Goal: Task Accomplishment & Management: Use online tool/utility

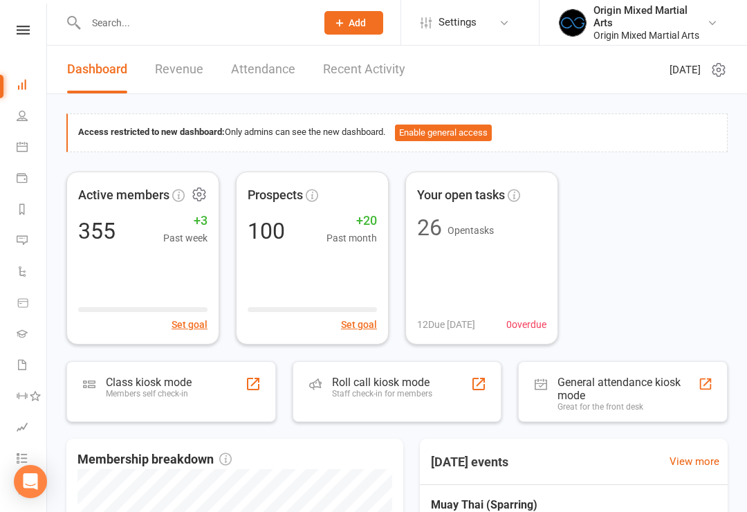
click at [114, 302] on div "Set goal" at bounding box center [142, 316] width 129 height 32
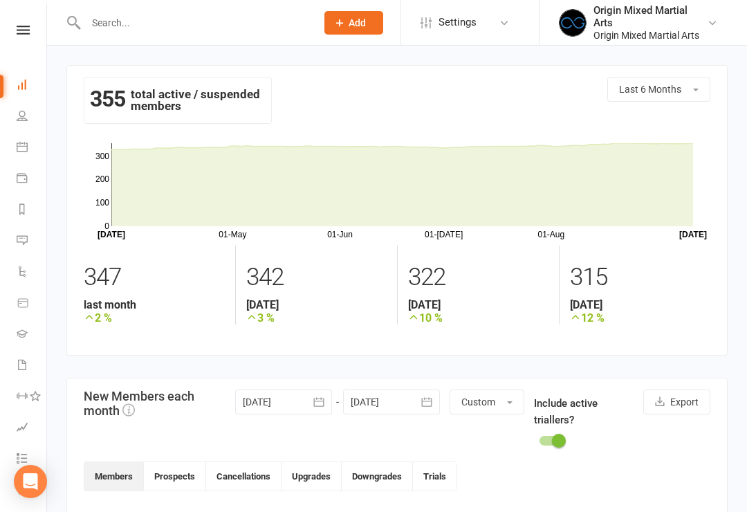
click at [21, 88] on icon at bounding box center [22, 84] width 11 height 11
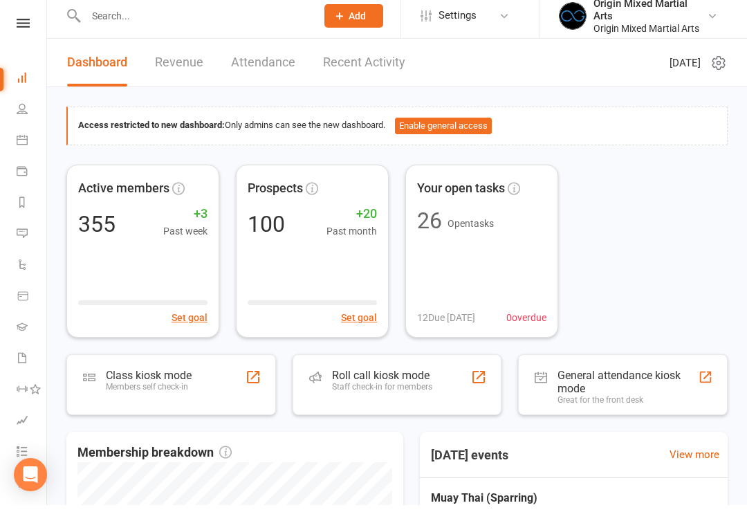
scroll to position [8, 0]
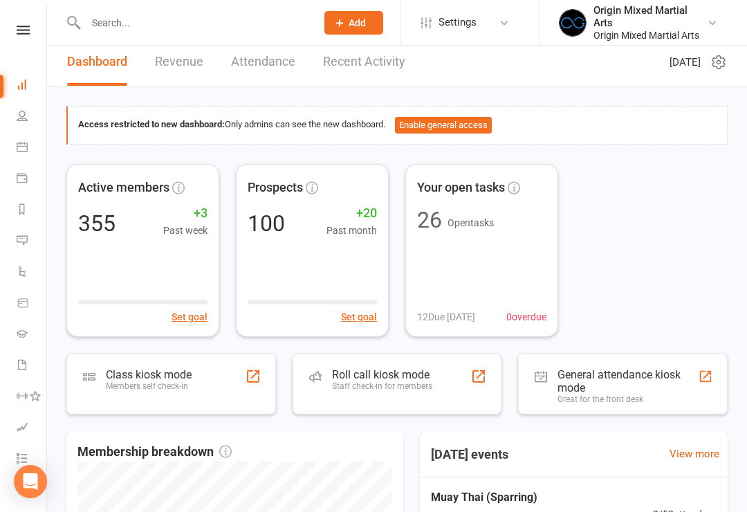
click at [164, 67] on link "Revenue" at bounding box center [179, 62] width 48 height 48
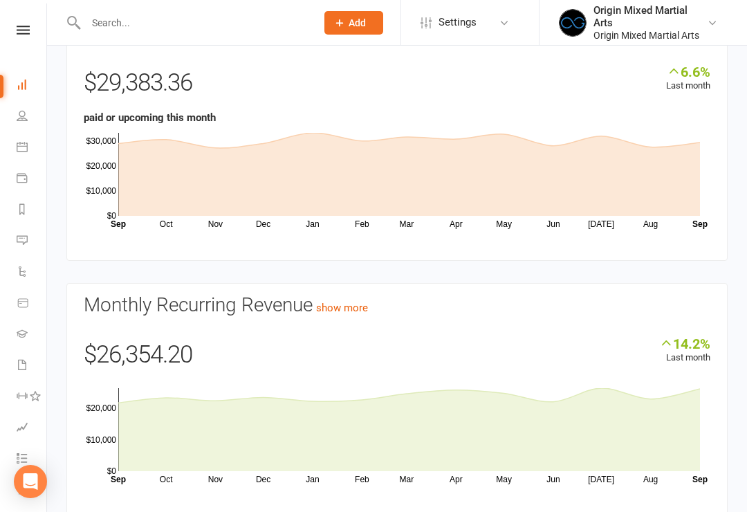
scroll to position [126, 0]
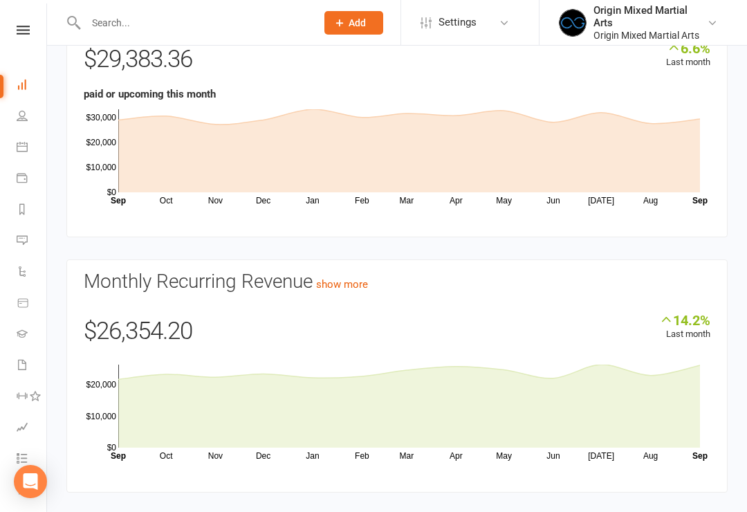
click at [660, 406] on icon at bounding box center [409, 406] width 582 height 83
click at [686, 410] on icon at bounding box center [409, 406] width 582 height 83
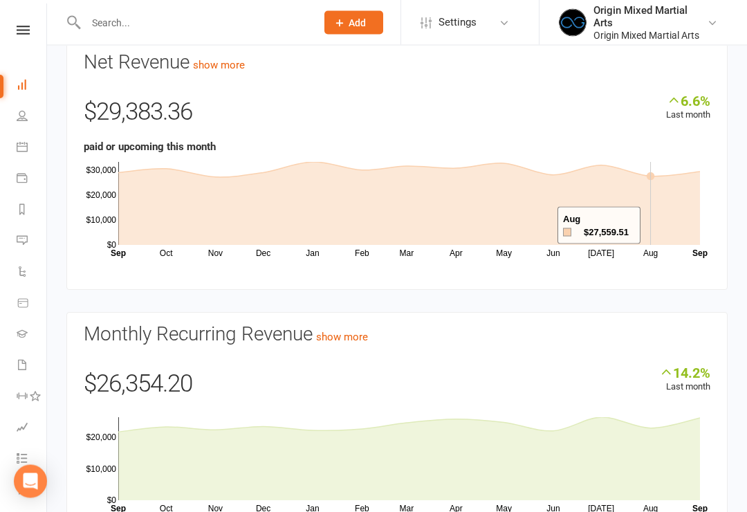
scroll to position [73, 0]
click at [658, 226] on icon at bounding box center [409, 203] width 582 height 83
click at [688, 226] on icon at bounding box center [409, 203] width 582 height 83
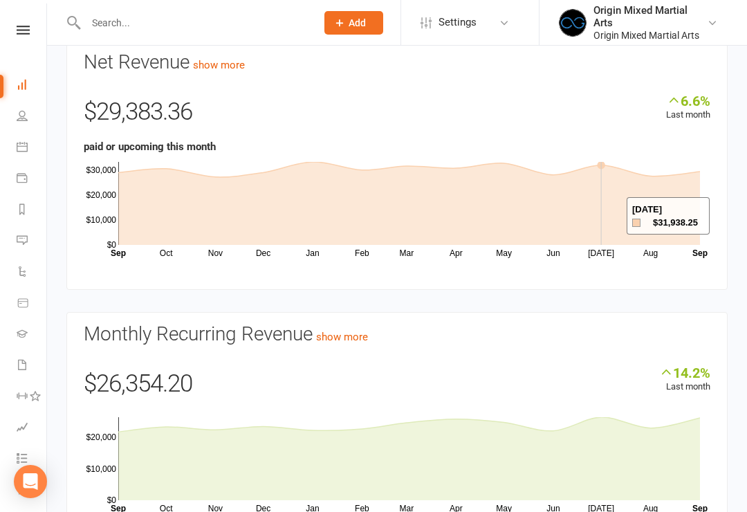
click at [609, 217] on icon at bounding box center [409, 203] width 582 height 83
click at [654, 230] on icon at bounding box center [409, 203] width 582 height 83
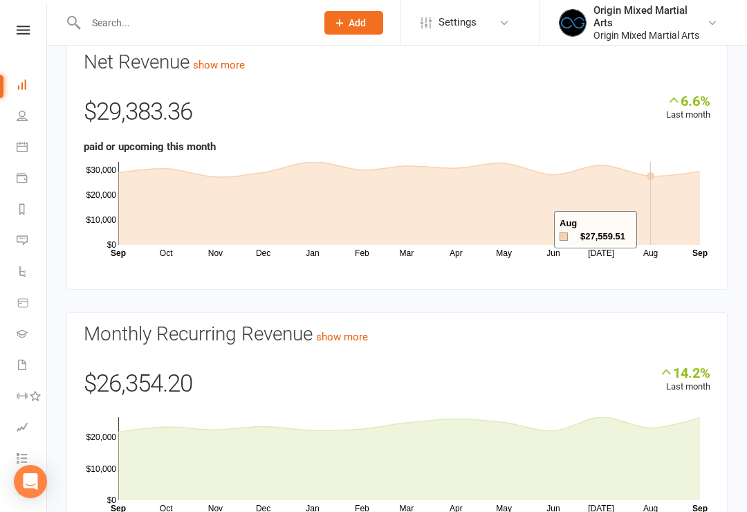
click at [693, 221] on icon at bounding box center [409, 203] width 582 height 83
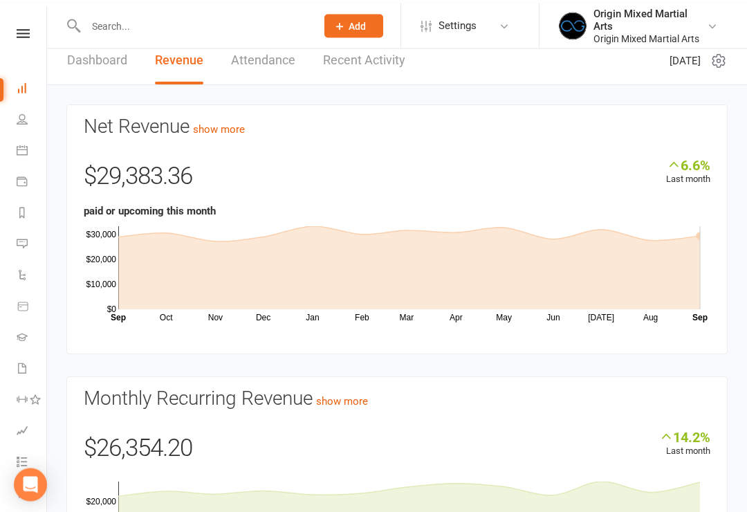
scroll to position [0, 0]
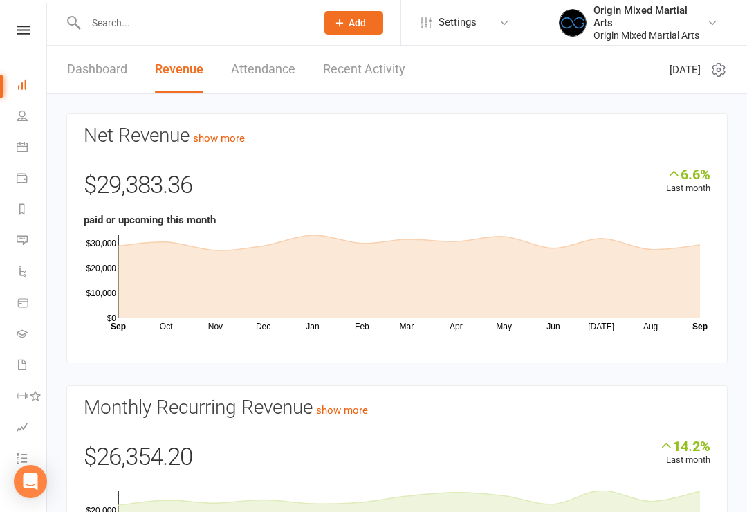
click at [71, 68] on link "Dashboard" at bounding box center [97, 70] width 60 height 48
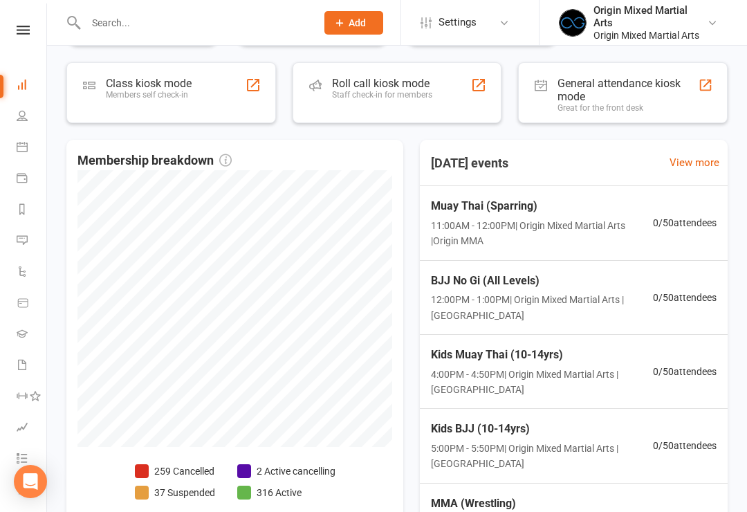
scroll to position [297, 0]
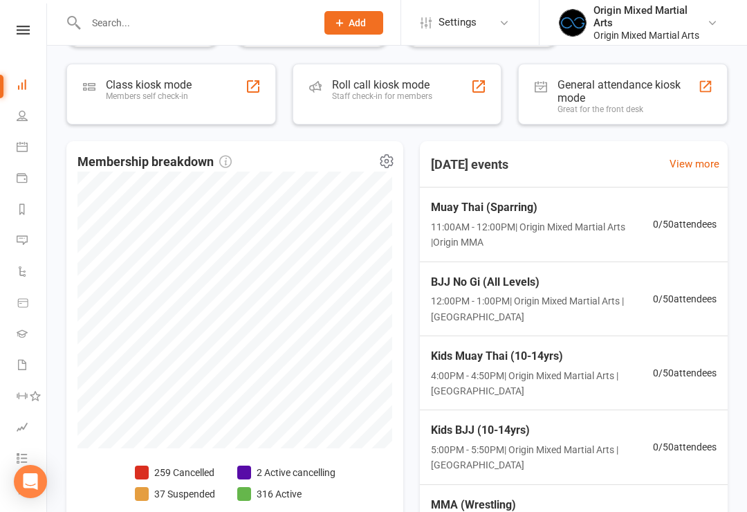
click at [318, 473] on li "2 Active cancelling" at bounding box center [286, 472] width 98 height 15
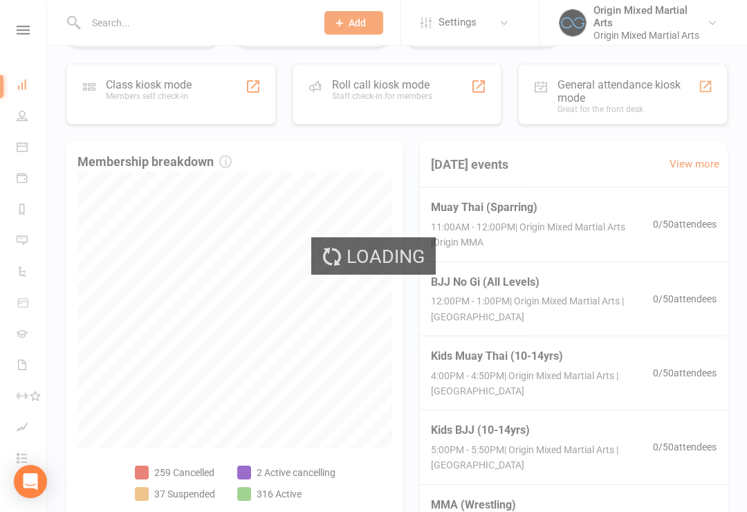
click at [320, 474] on div "Loading" at bounding box center [373, 256] width 747 height 512
select select "no_trial"
select select "100"
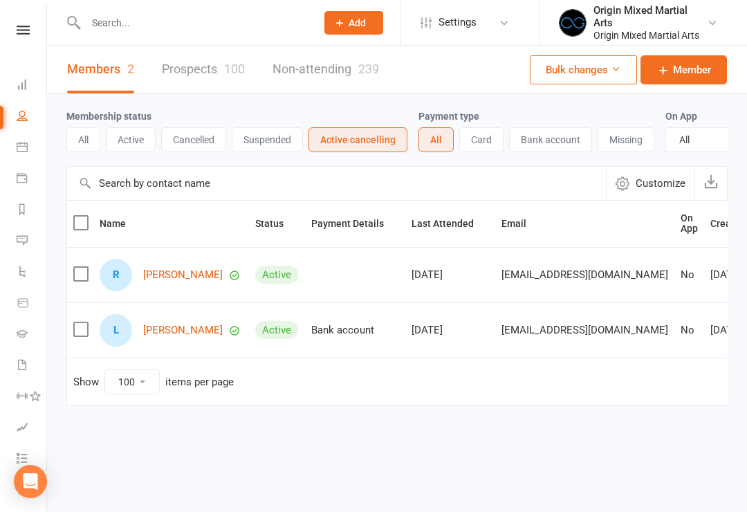
click at [163, 271] on link "Romeo Khan" at bounding box center [183, 275] width 80 height 12
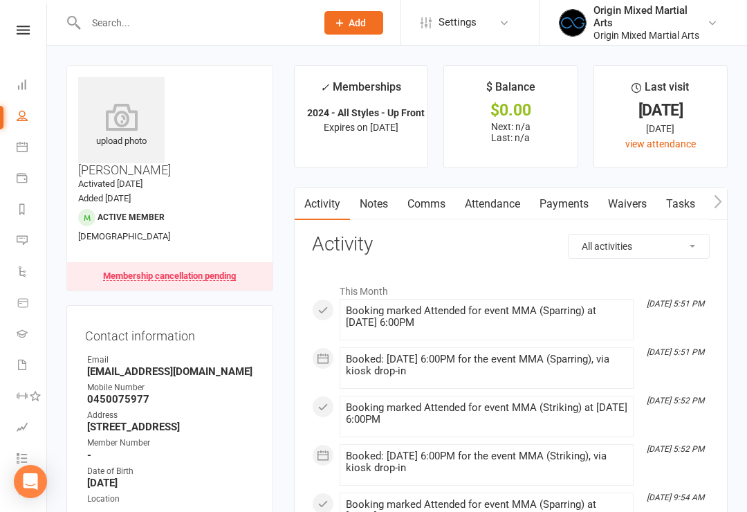
click at [434, 209] on link "Comms" at bounding box center [426, 204] width 57 height 32
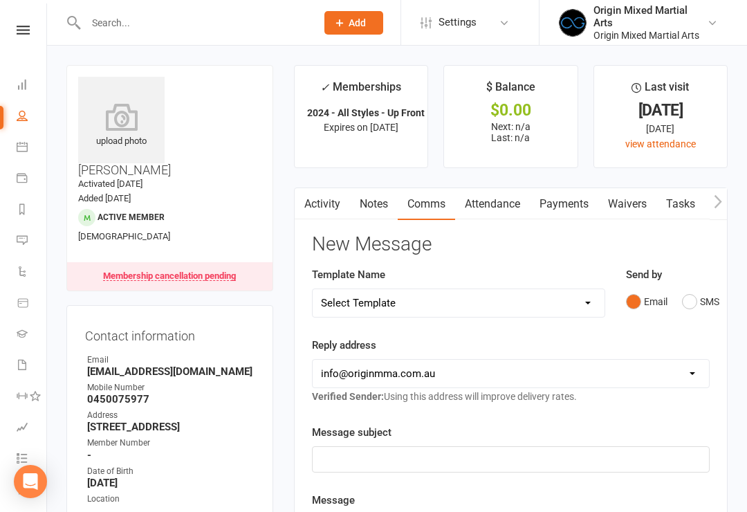
click at [380, 203] on link "Notes" at bounding box center [374, 204] width 48 height 32
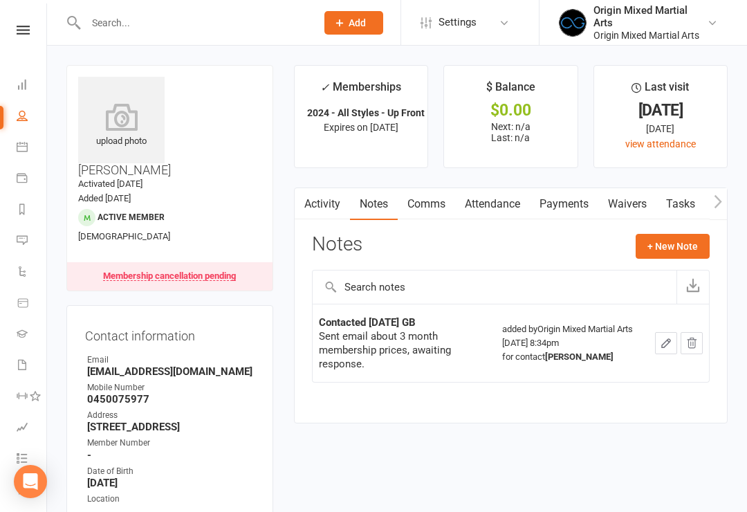
click at [17, 81] on icon at bounding box center [22, 84] width 11 height 11
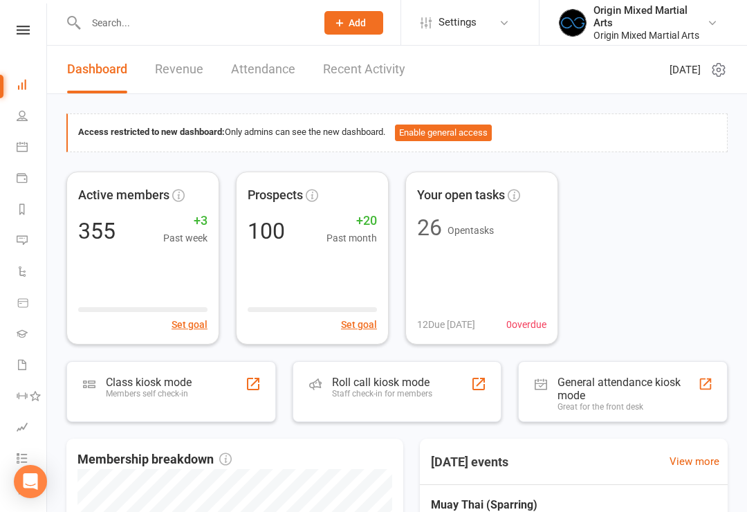
click at [129, 389] on div "Members self check-in" at bounding box center [149, 394] width 86 height 10
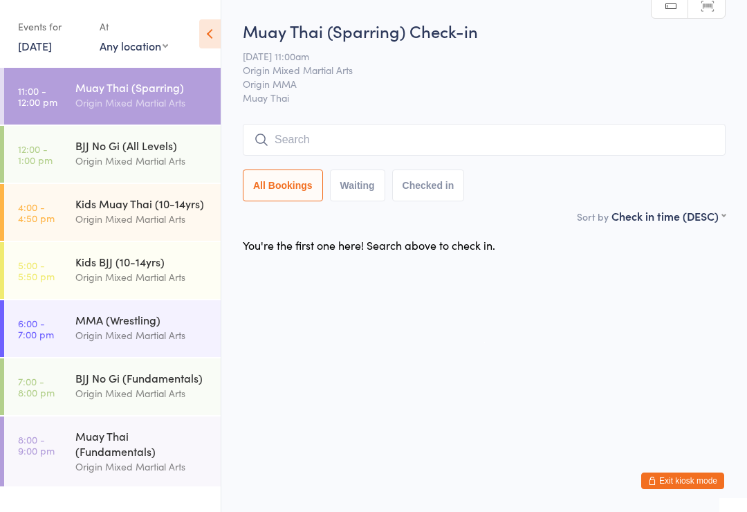
click at [327, 146] on input "search" at bounding box center [484, 140] width 483 height 32
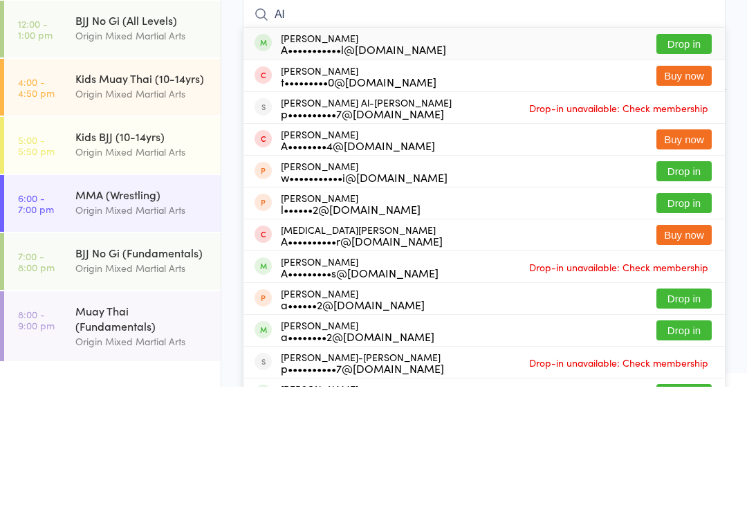
type input "Al"
click at [324, 169] on div "A•••••••••••l@[DOMAIN_NAME]" at bounding box center [363, 174] width 165 height 11
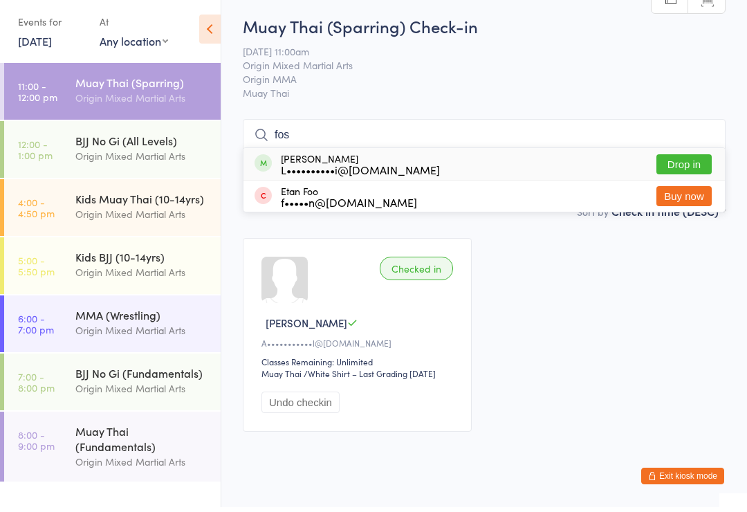
type input "fos"
click at [673, 160] on button "Drop in" at bounding box center [683, 169] width 55 height 20
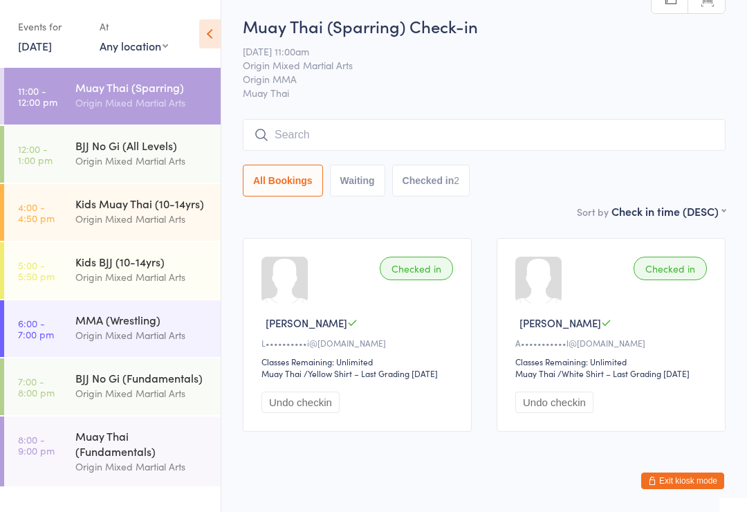
click at [77, 151] on div "BJJ No Gi (All Levels)" at bounding box center [142, 145] width 134 height 15
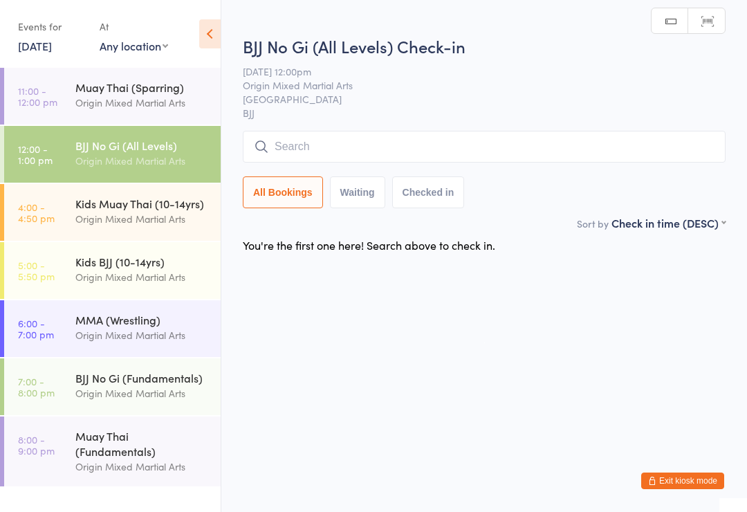
click at [80, 213] on div "Origin Mixed Martial Arts" at bounding box center [142, 219] width 134 height 16
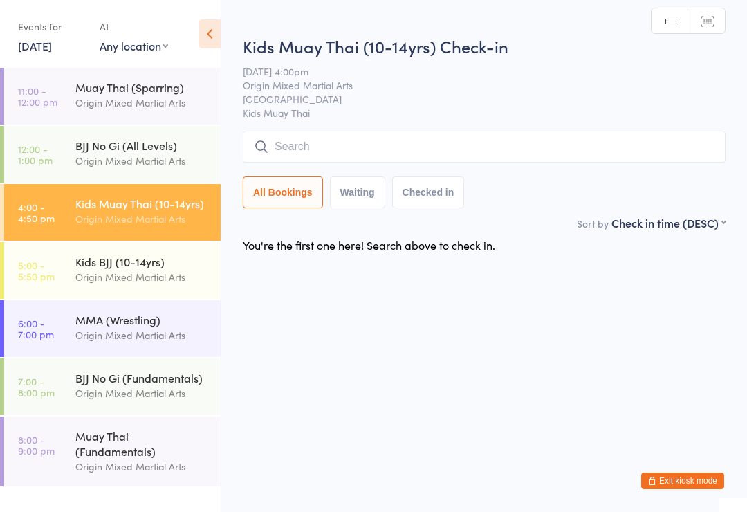
click at [88, 272] on div "Origin Mixed Martial Arts" at bounding box center [142, 277] width 134 height 16
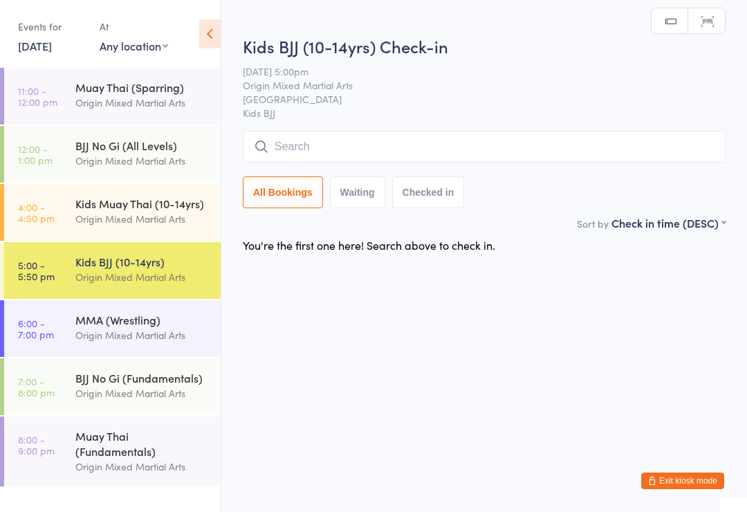
click at [91, 333] on div "Origin Mixed Martial Arts" at bounding box center [142, 335] width 134 height 16
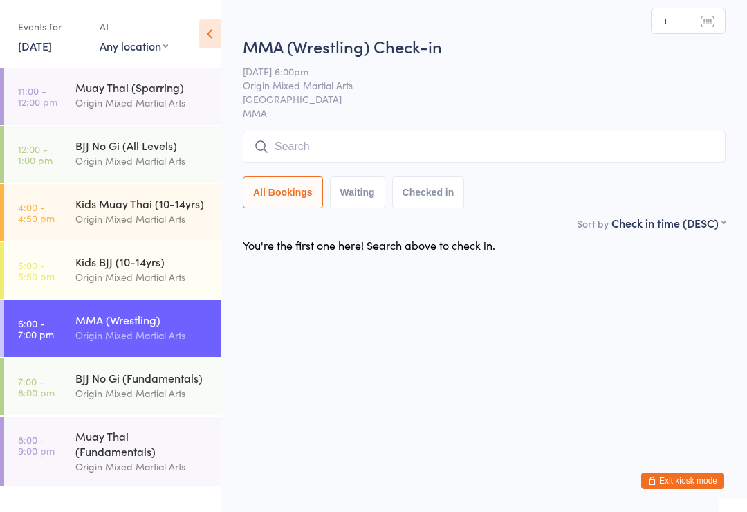
click at [108, 390] on div "Origin Mixed Martial Arts" at bounding box center [142, 393] width 134 height 16
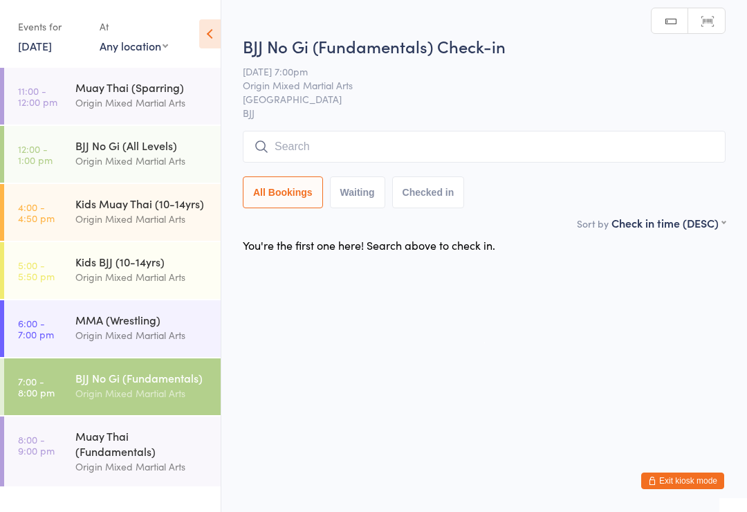
click at [98, 451] on div "Muay Thai (Fundamentals)" at bounding box center [142, 443] width 134 height 30
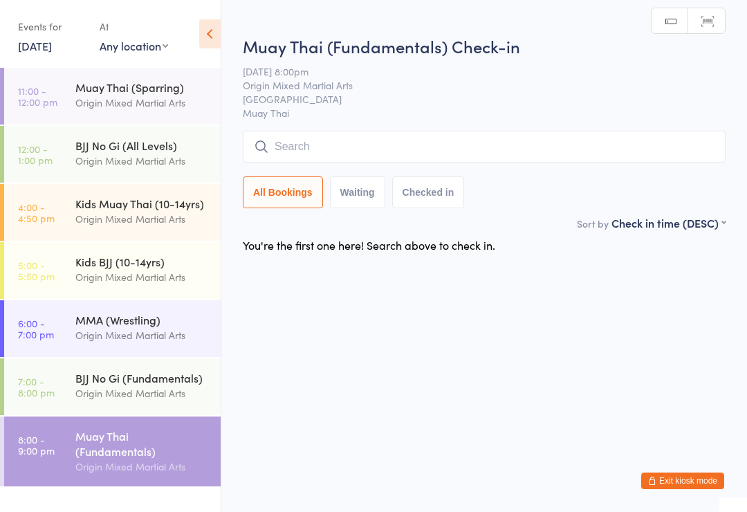
click at [78, 100] on div "Origin Mixed Martial Arts" at bounding box center [142, 103] width 134 height 16
